Goal: Information Seeking & Learning: Learn about a topic

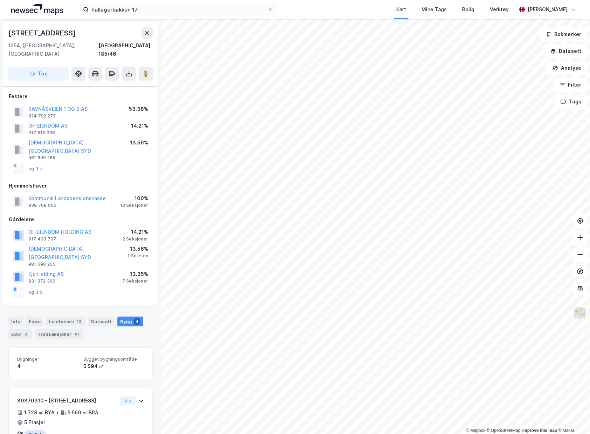
scroll to position [189, 0]
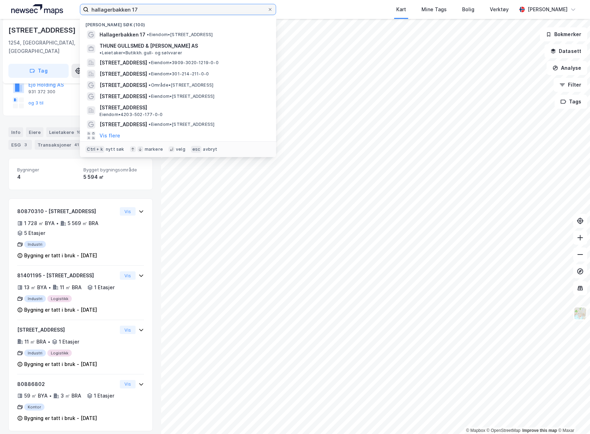
drag, startPoint x: 152, startPoint y: 10, endPoint x: 72, endPoint y: 11, distance: 80.6
click at [72, 11] on div "hallagerbakken 17 Nylige søk (100) Hallagerbakken 17 • Eiendom • [STREET_ADDRES…" at bounding box center [295, 9] width 590 height 19
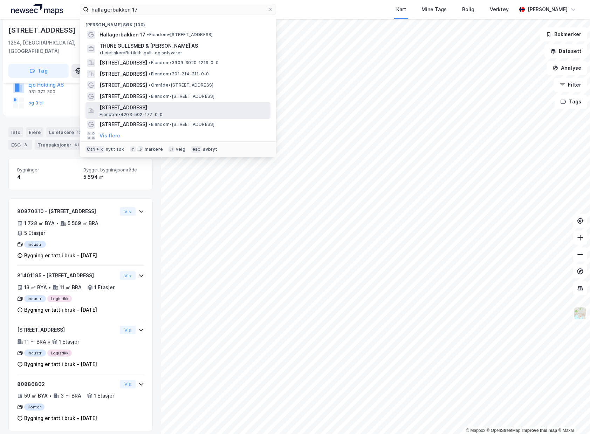
drag, startPoint x: 182, startPoint y: 92, endPoint x: 193, endPoint y: 100, distance: 13.3
click at [193, 100] on div "[PERSON_NAME] søk (100) Hallagerbakken 17 • Eiendom • [STREET_ADDRESS] [PERSON_…" at bounding box center [178, 86] width 196 height 141
click at [185, 119] on div "[STREET_ADDRESS] • Eiendom • [STREET_ADDRESS]" at bounding box center [178, 124] width 185 height 11
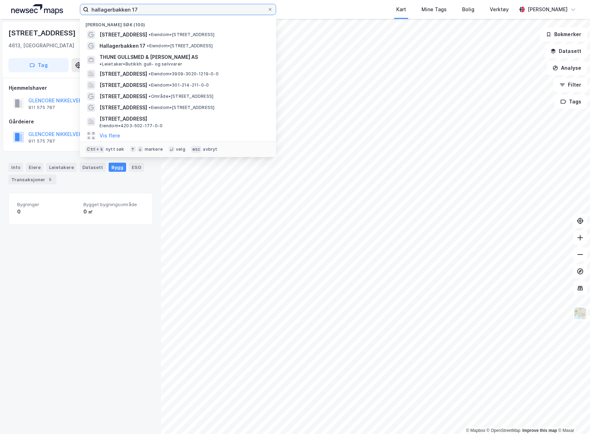
drag, startPoint x: 169, startPoint y: 12, endPoint x: 20, endPoint y: 12, distance: 149.3
click at [29, 12] on div "hallagerbakken 17 Nylige søk (100) Vesterveien 38 • Eiendom • [STREET_ADDRESS] …" at bounding box center [295, 9] width 590 height 19
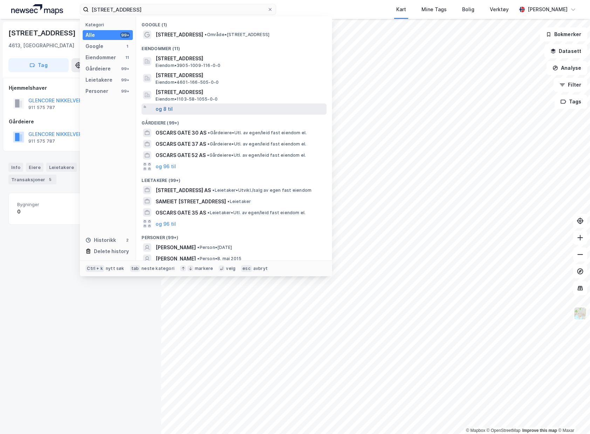
click at [157, 108] on button "og 8 til" at bounding box center [164, 109] width 17 height 8
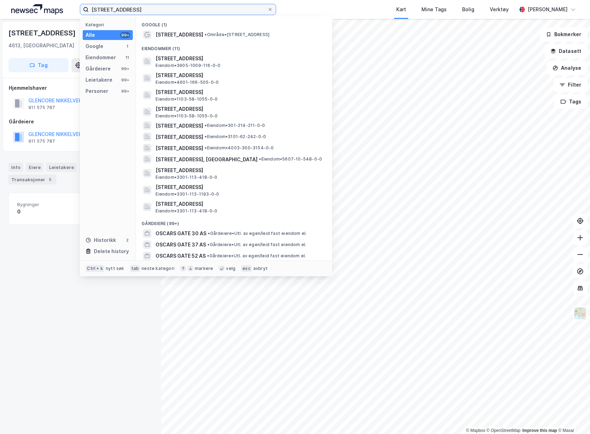
click at [99, 10] on input "[STREET_ADDRESS]" at bounding box center [178, 9] width 179 height 11
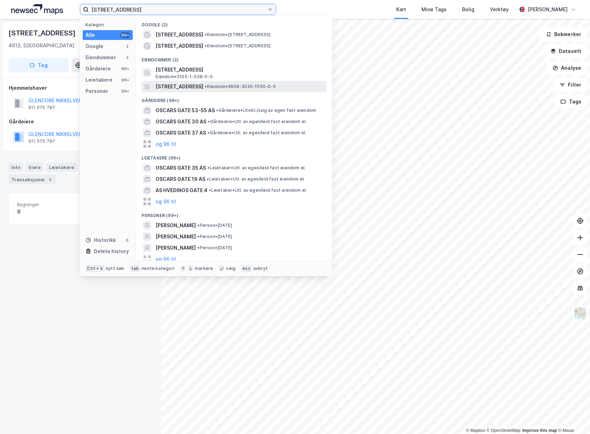
type input "[STREET_ADDRESS]"
click at [253, 90] on div "[STREET_ADDRESS] • Eiendom • 3909-3020-1550-0-0" at bounding box center [241, 86] width 170 height 8
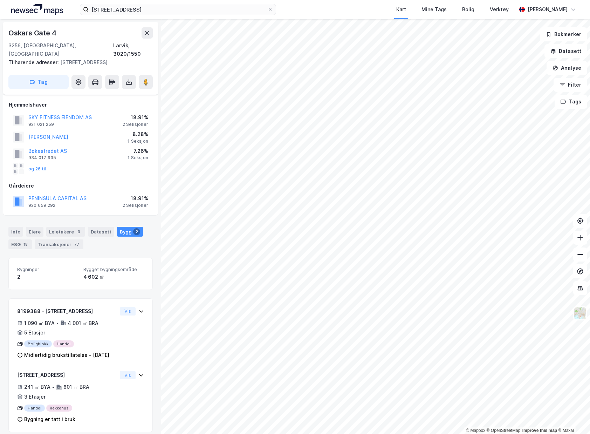
scroll to position [7, 0]
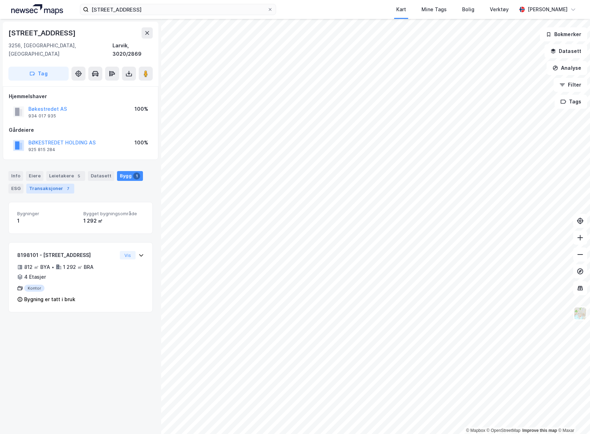
click at [55, 184] on div "Transaksjoner 7" at bounding box center [50, 189] width 48 height 10
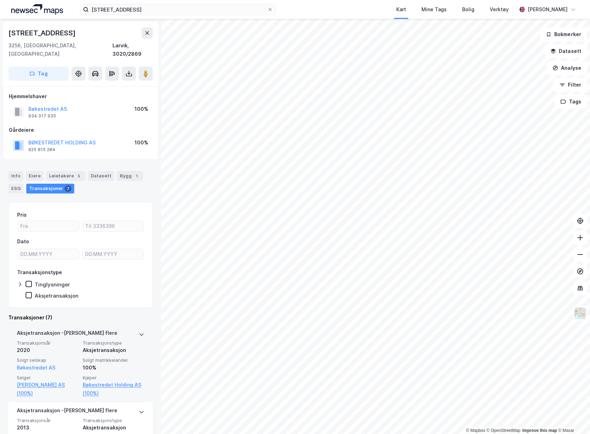
scroll to position [35, 0]
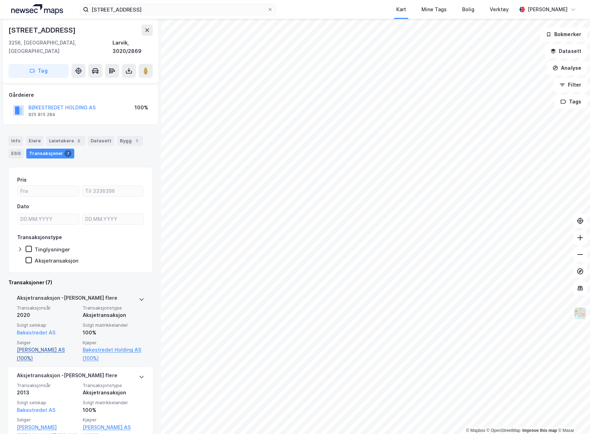
click at [62, 346] on link "[PERSON_NAME] AS (100%)" at bounding box center [48, 354] width 62 height 17
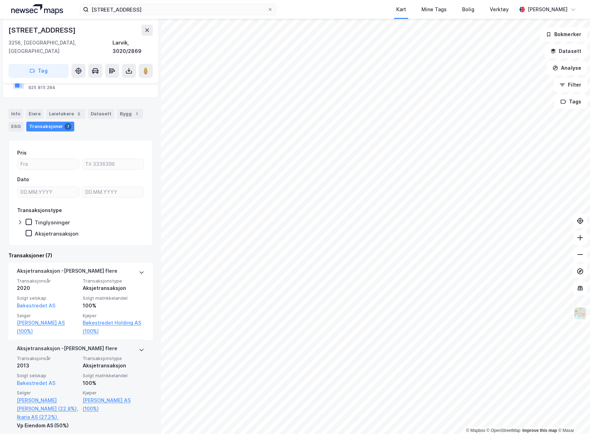
scroll to position [70, 0]
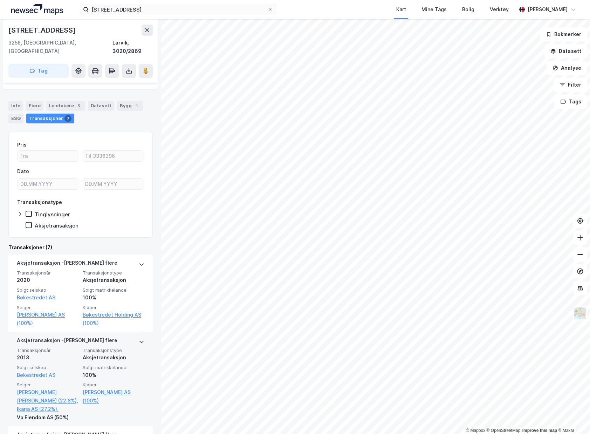
click at [56, 413] on div "Vp Eiendom AS (50%)" at bounding box center [48, 417] width 62 height 8
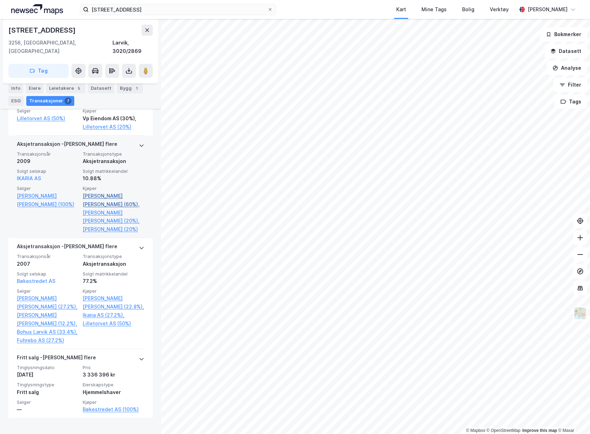
scroll to position [455, 0]
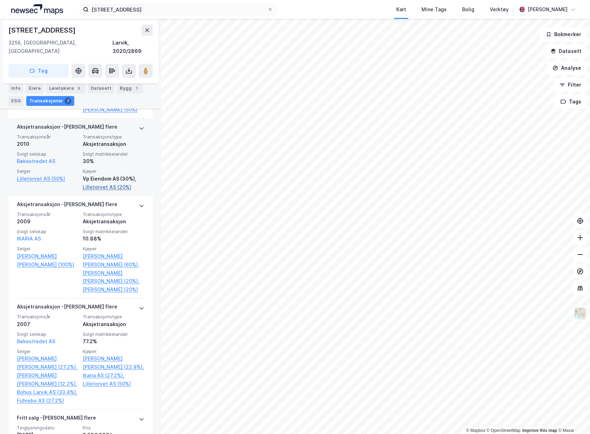
click at [103, 183] on link "Lilletorvet AS (20%)" at bounding box center [114, 187] width 62 height 8
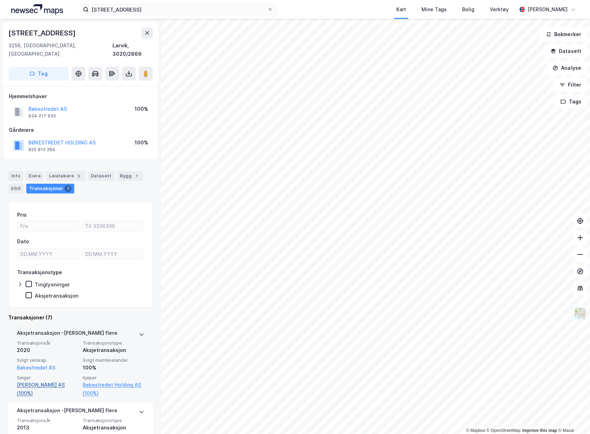
click at [46, 381] on link "[PERSON_NAME] AS (100%)" at bounding box center [48, 389] width 62 height 17
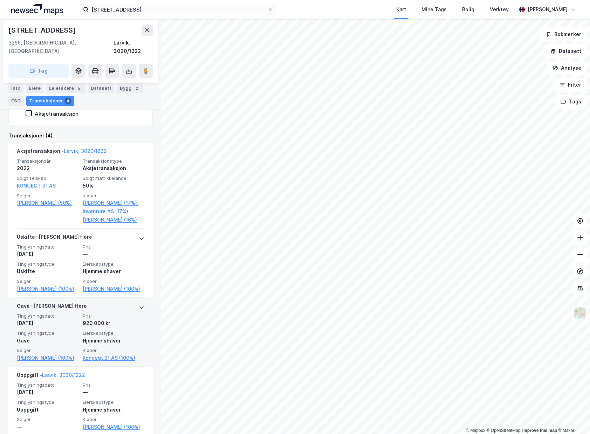
scroll to position [183, 0]
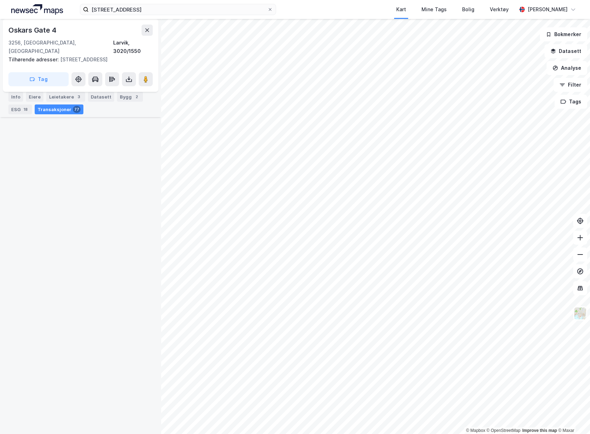
scroll to position [2212, 0]
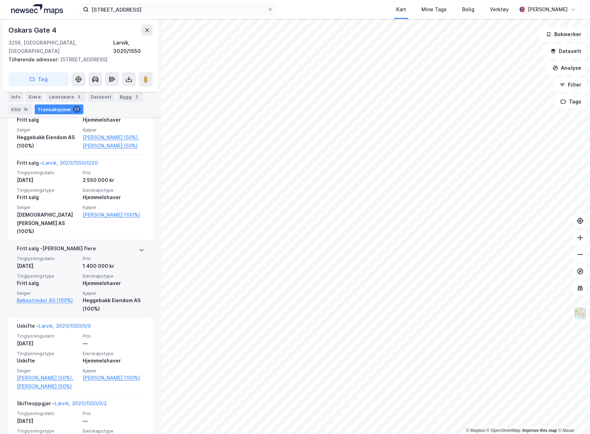
click at [139, 262] on div "[PERSON_NAME] flere Tinglysningsdato [DATE] Pris 1 400 000 kr Tinglysningstype …" at bounding box center [80, 278] width 144 height 77
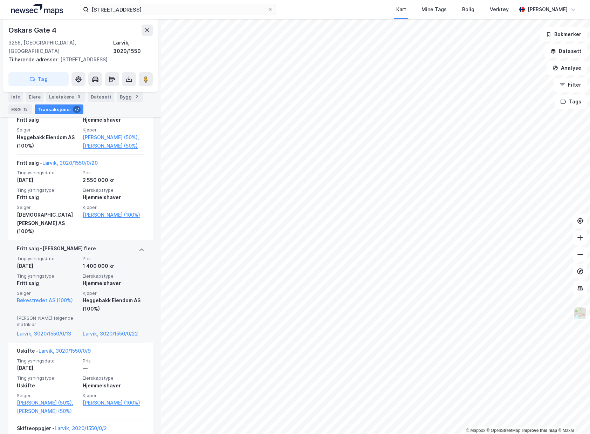
click at [140, 259] on div "[PERSON_NAME] flere Tinglysningsdato [DATE] Pris 1 400 000 kr Tinglysningstype …" at bounding box center [80, 291] width 144 height 102
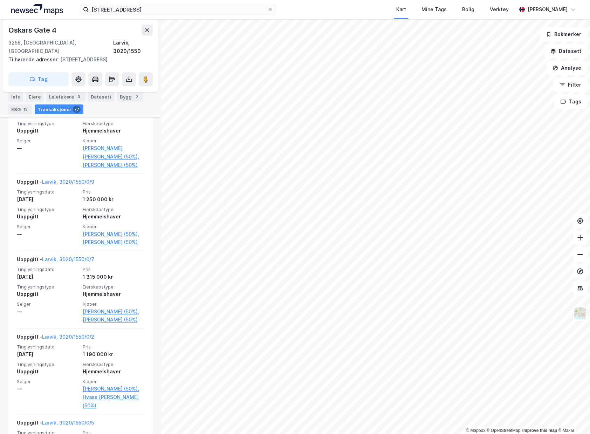
scroll to position [6519, 0]
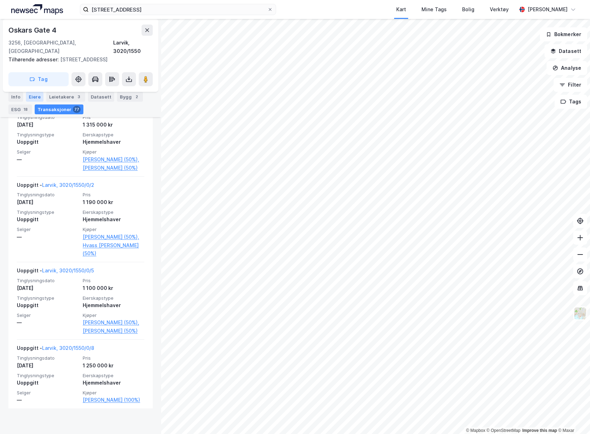
click at [37, 95] on div "Eiere" at bounding box center [35, 97] width 18 height 10
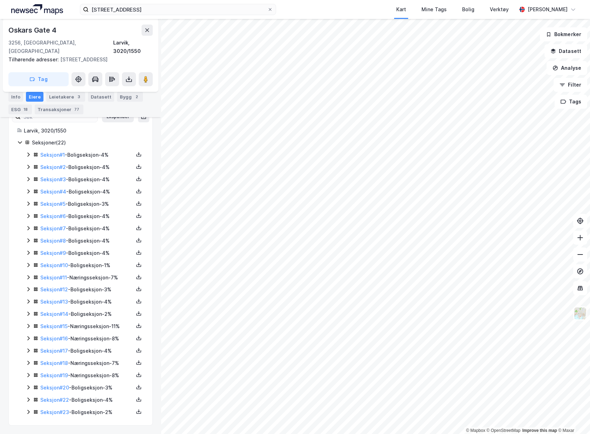
scroll to position [141, 0]
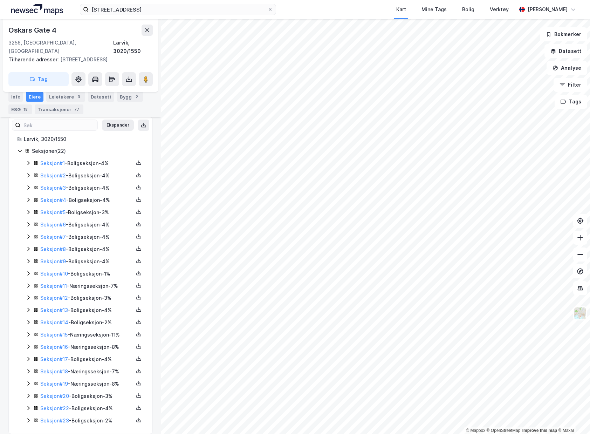
click at [30, 332] on icon at bounding box center [29, 335] width 6 height 6
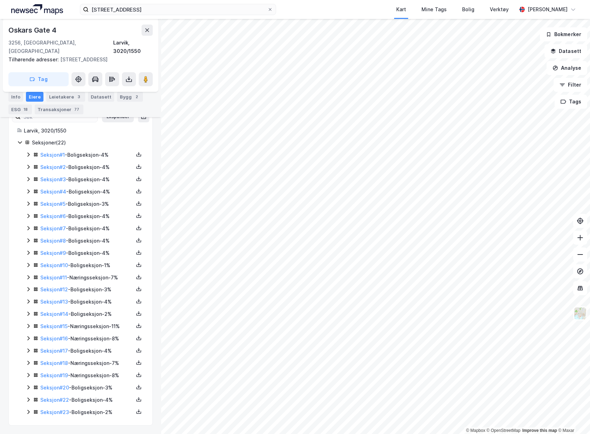
scroll to position [177, 0]
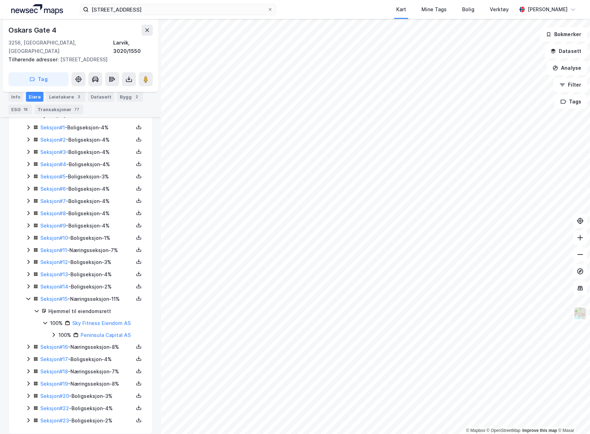
click at [34, 347] on icon at bounding box center [35, 348] width 2 height 2
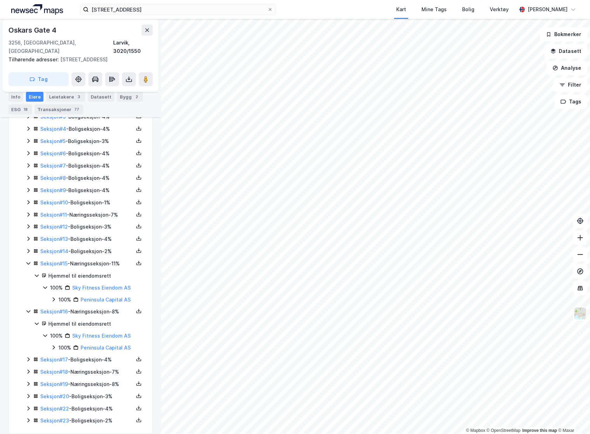
click at [32, 368] on div "Seksjon # 18 - Næringsseksjon - 7%" at bounding box center [85, 372] width 118 height 9
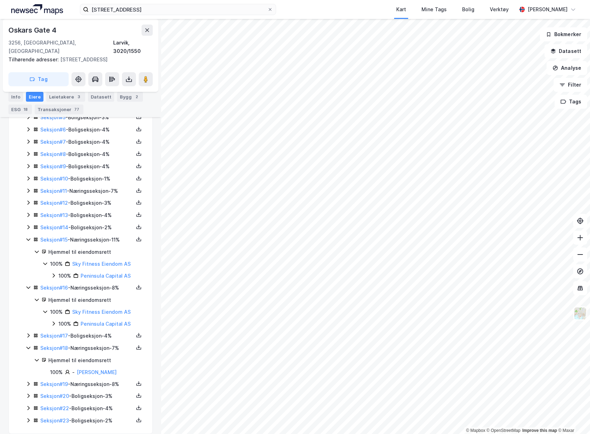
click at [29, 381] on icon at bounding box center [29, 384] width 6 height 6
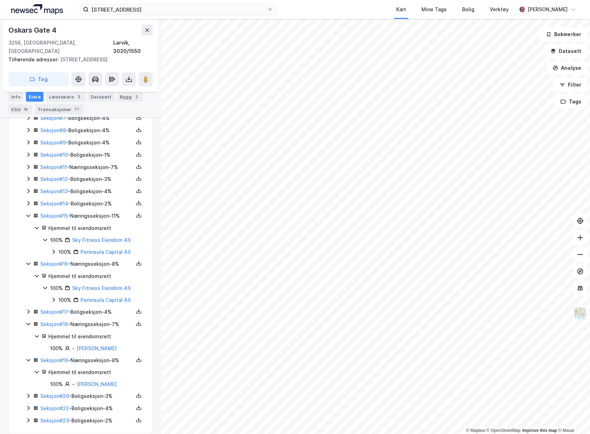
click at [53, 12] on img at bounding box center [37, 9] width 52 height 11
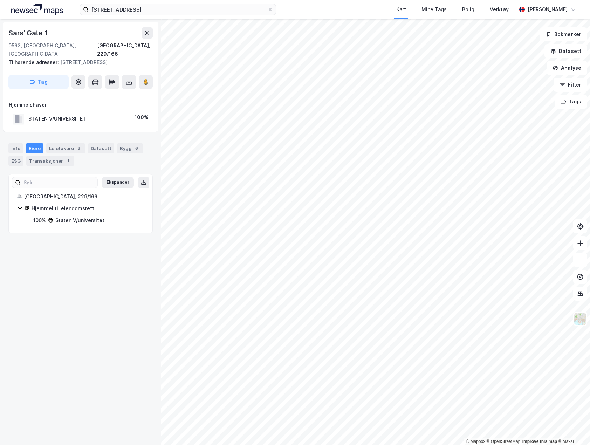
click at [33, 10] on img at bounding box center [37, 9] width 52 height 11
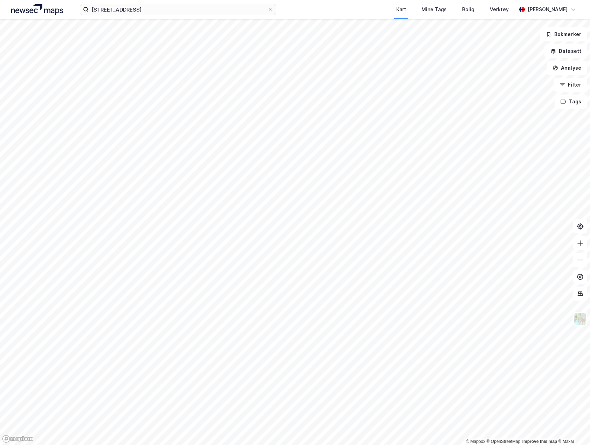
click at [47, 15] on div "oskars gate 4 Kart Mine Tags Bolig Verktøy [PERSON_NAME]" at bounding box center [295, 9] width 590 height 19
click at [35, 11] on img at bounding box center [37, 9] width 52 height 11
click at [33, 8] on img at bounding box center [37, 9] width 52 height 11
click at [19, 7] on img at bounding box center [37, 9] width 52 height 11
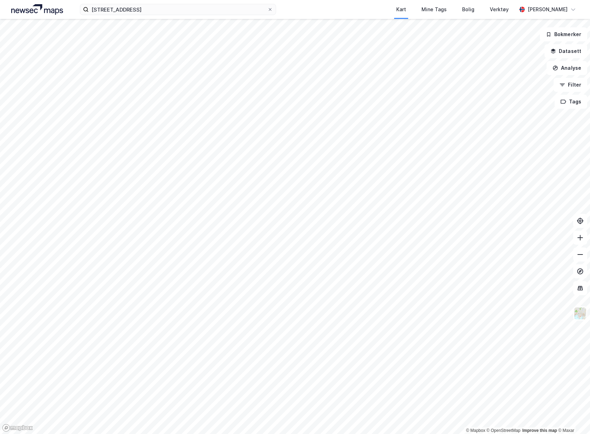
click at [42, 17] on div "oskars gate 4 Kart Mine Tags Bolig Verktøy [PERSON_NAME]" at bounding box center [295, 9] width 590 height 19
click at [73, 6] on div "oskars gate 4 Kart Mine Tags Bolig Verktøy [PERSON_NAME]" at bounding box center [295, 9] width 590 height 19
